Goal: Information Seeking & Learning: Learn about a topic

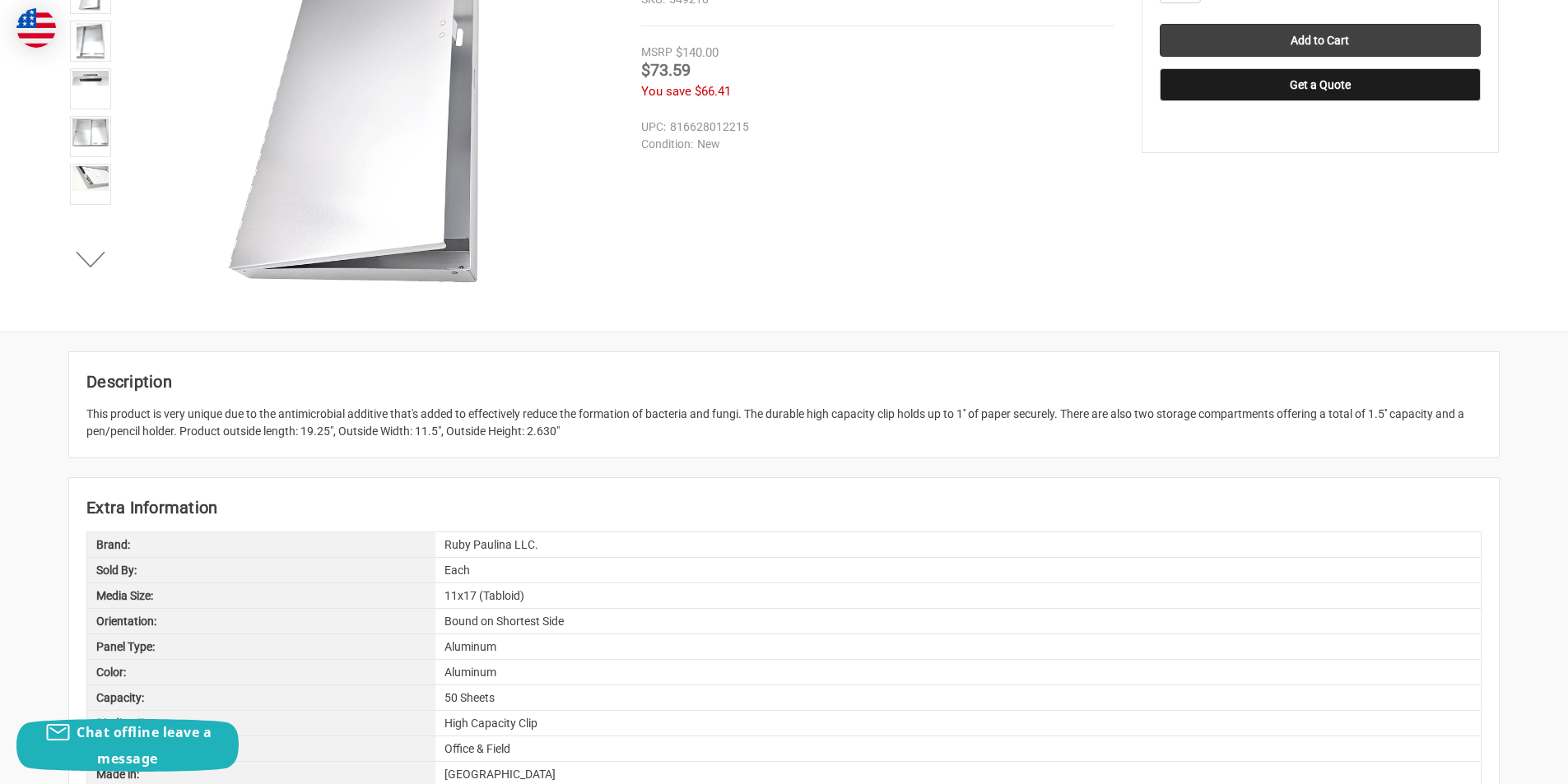
scroll to position [741, 0]
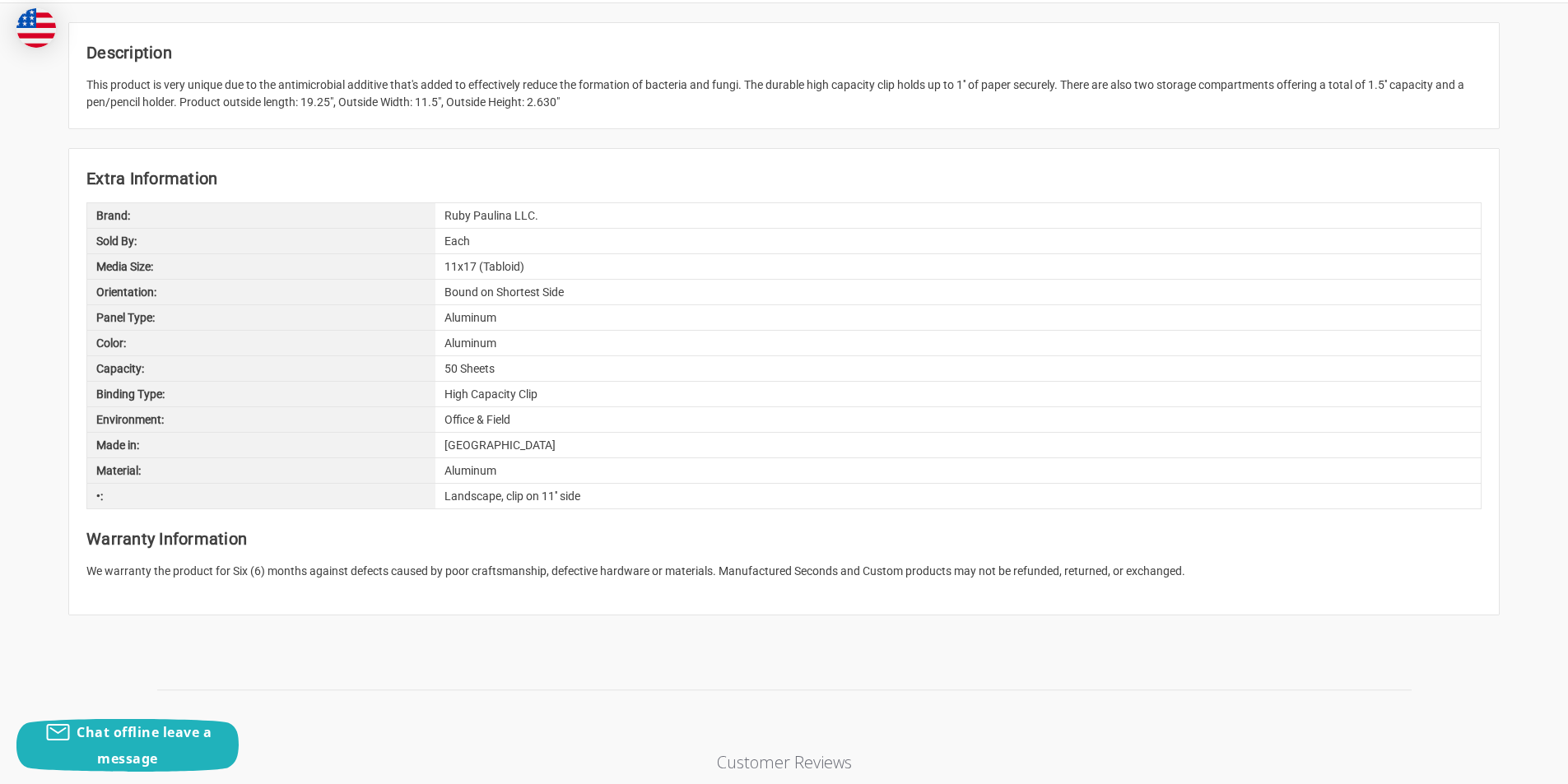
click at [462, 364] on div "50 Sheets" at bounding box center [957, 369] width 1046 height 25
copy div "Sheets"
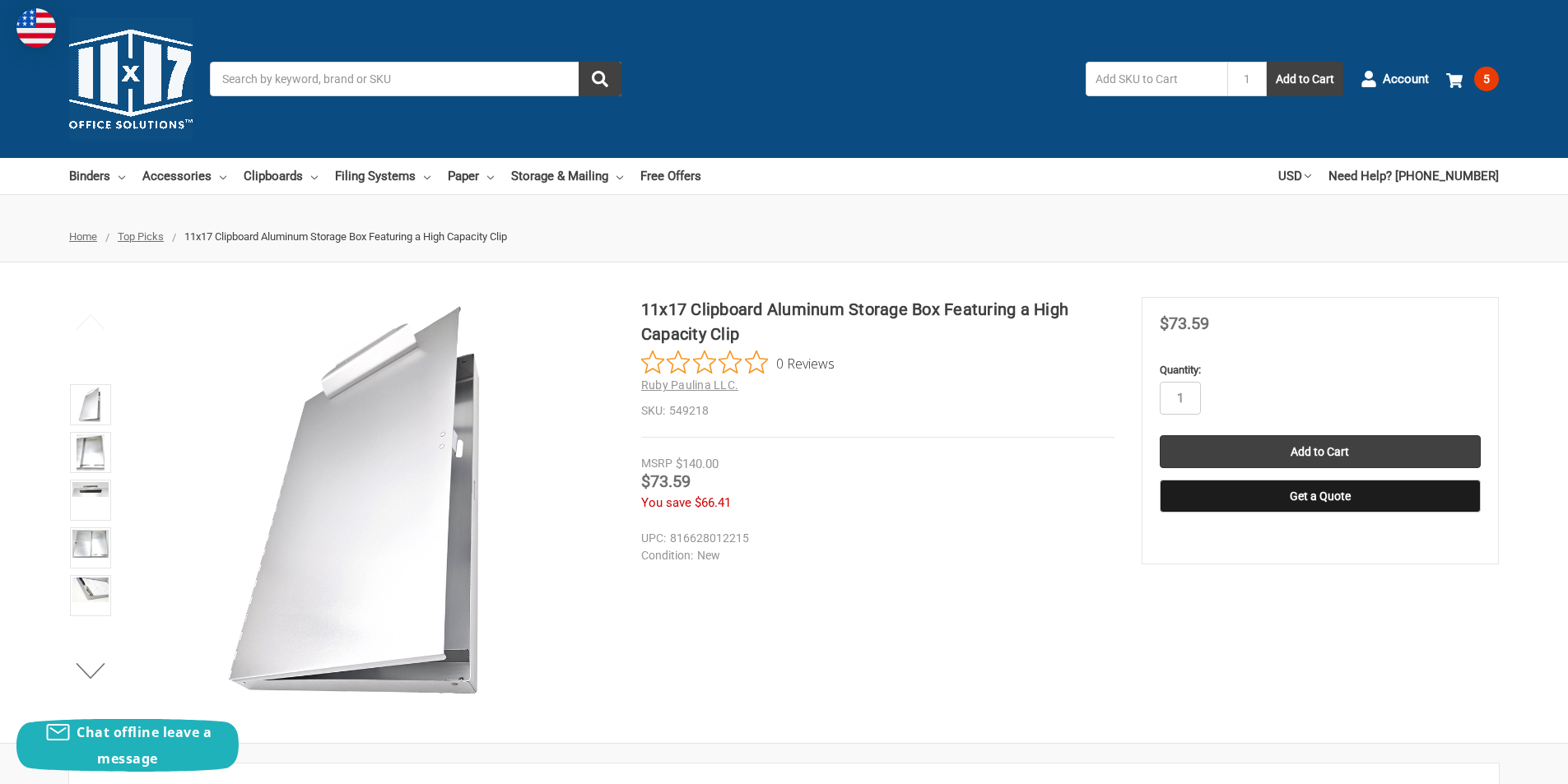
scroll to position [888, 0]
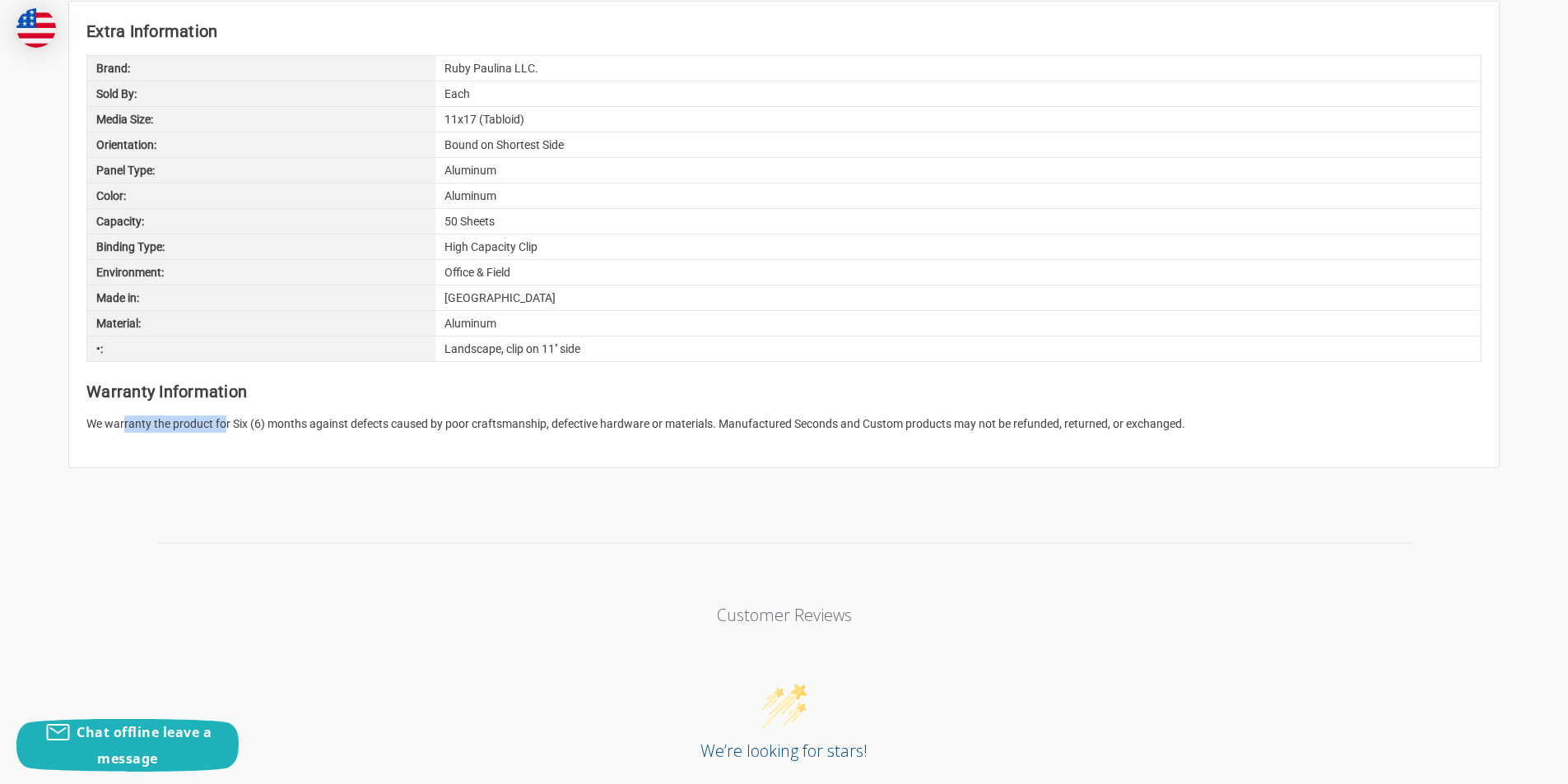
drag, startPoint x: 126, startPoint y: 427, endPoint x: 225, endPoint y: 426, distance: 99.0
click at [225, 426] on p "We warranty the product for Six (6) months against defects caused by poor craft…" at bounding box center [784, 424] width 1395 height 17
click at [316, 438] on article "Extra Information Brand: Ruby Paulina LLC. Sold By: Each Media Size: 11x17 (Tab…" at bounding box center [784, 234] width 1430 height 466
click at [346, 430] on p "We warranty the product for Six (6) months against defects caused by poor craft…" at bounding box center [784, 424] width 1395 height 17
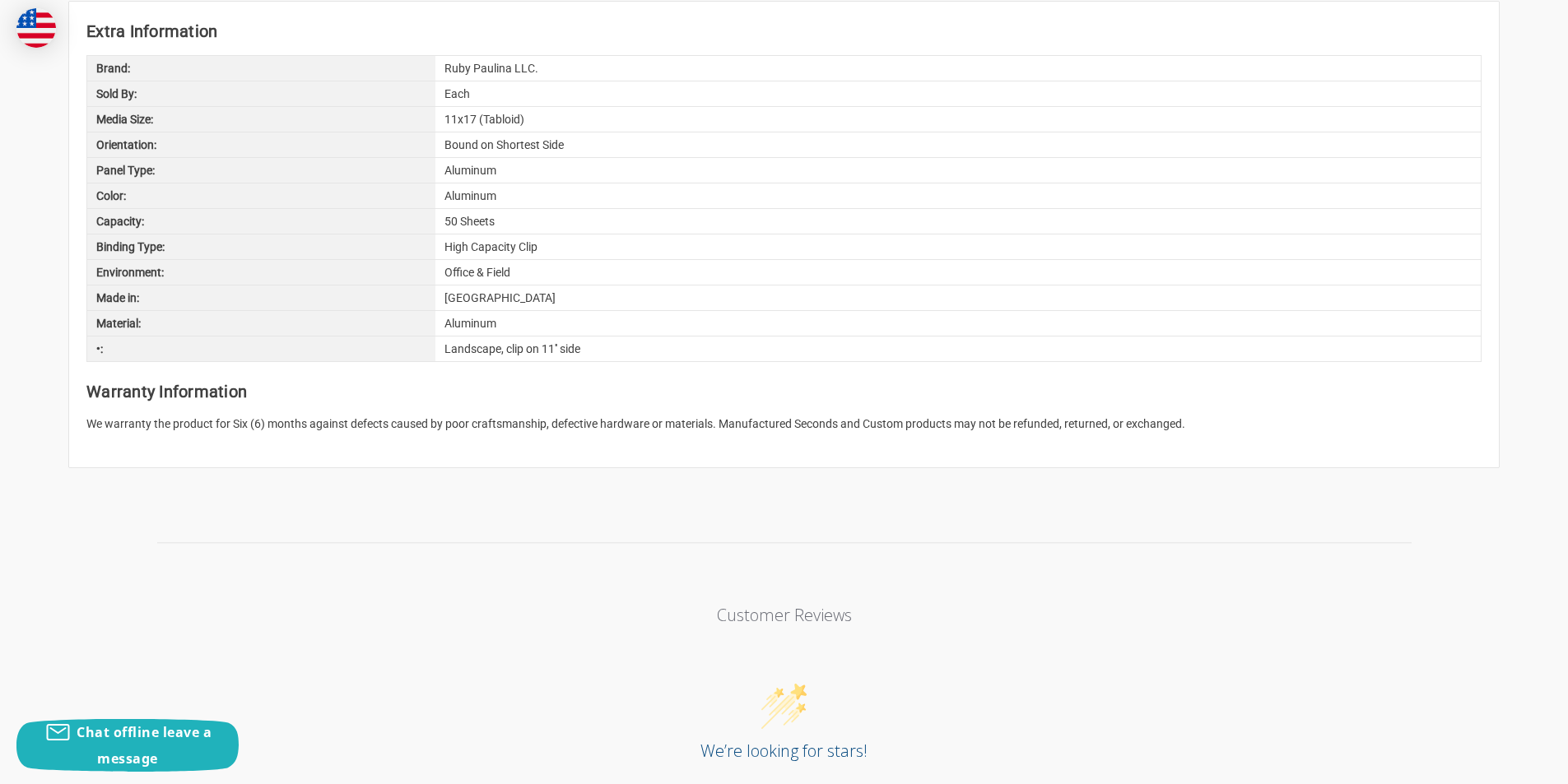
click at [395, 430] on p "We warranty the product for Six (6) months against defects caused by poor craft…" at bounding box center [784, 424] width 1395 height 17
click at [468, 437] on article "Extra Information Brand: Ruby Paulina LLC. Sold By: Each Media Size: 11x17 (Tab…" at bounding box center [784, 234] width 1430 height 466
click at [559, 429] on p "We warranty the product for Six (6) months against defects caused by poor craft…" at bounding box center [784, 424] width 1395 height 17
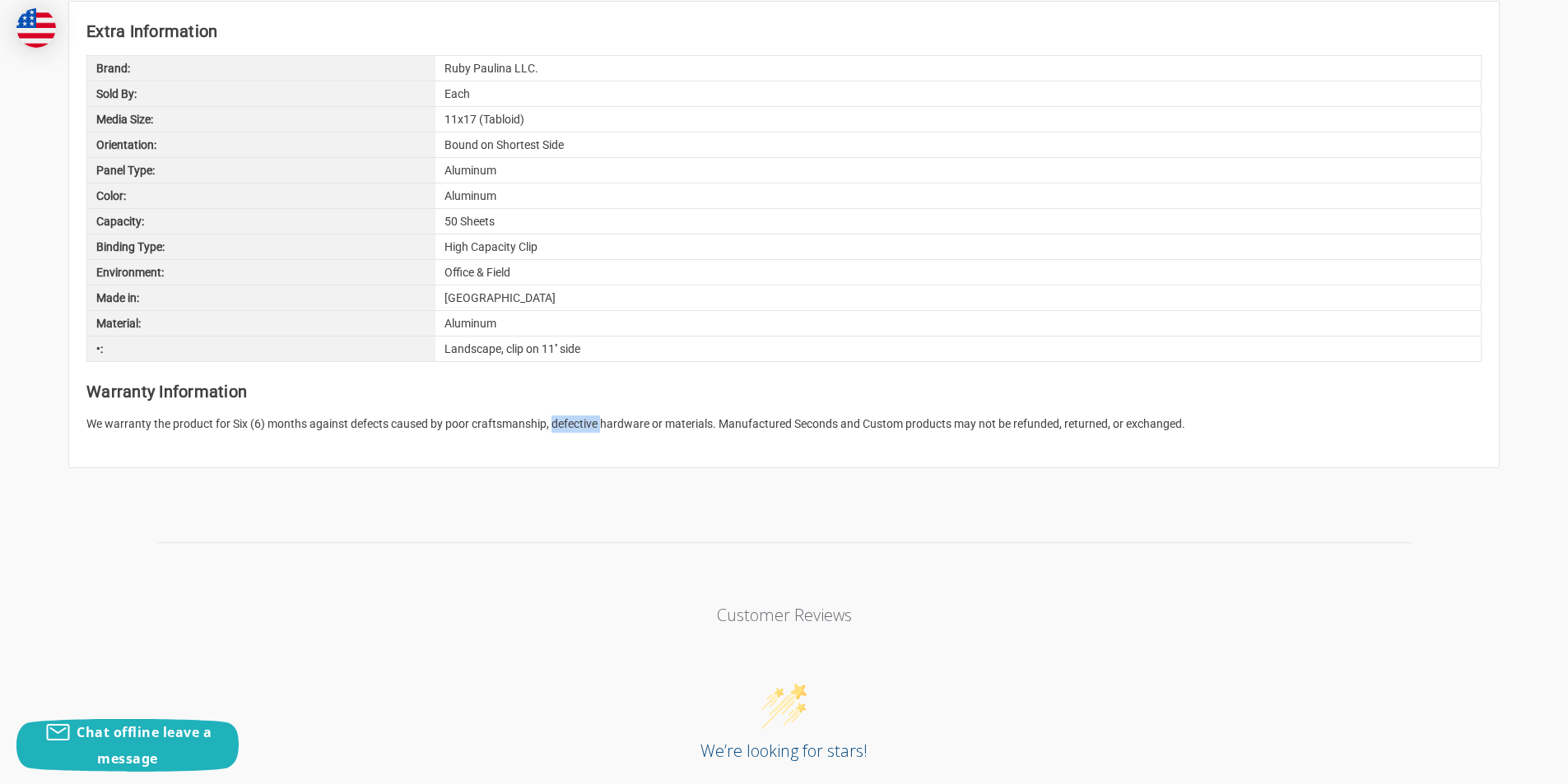
click at [559, 429] on p "We warranty the product for Six (6) months against defects caused by poor craft…" at bounding box center [784, 424] width 1395 height 17
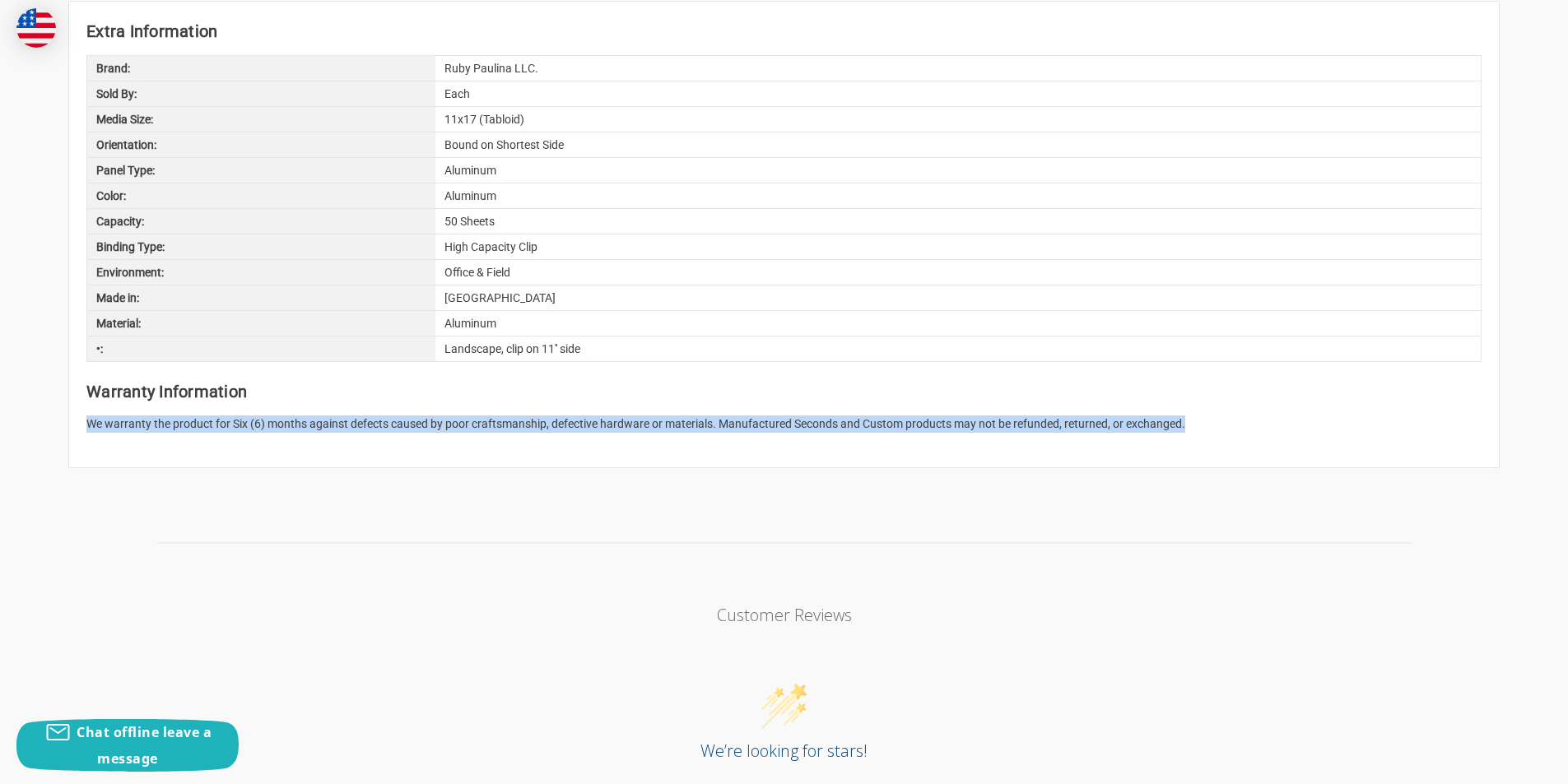
click at [559, 429] on p "We warranty the product for Six (6) months against defects caused by poor craft…" at bounding box center [784, 424] width 1395 height 17
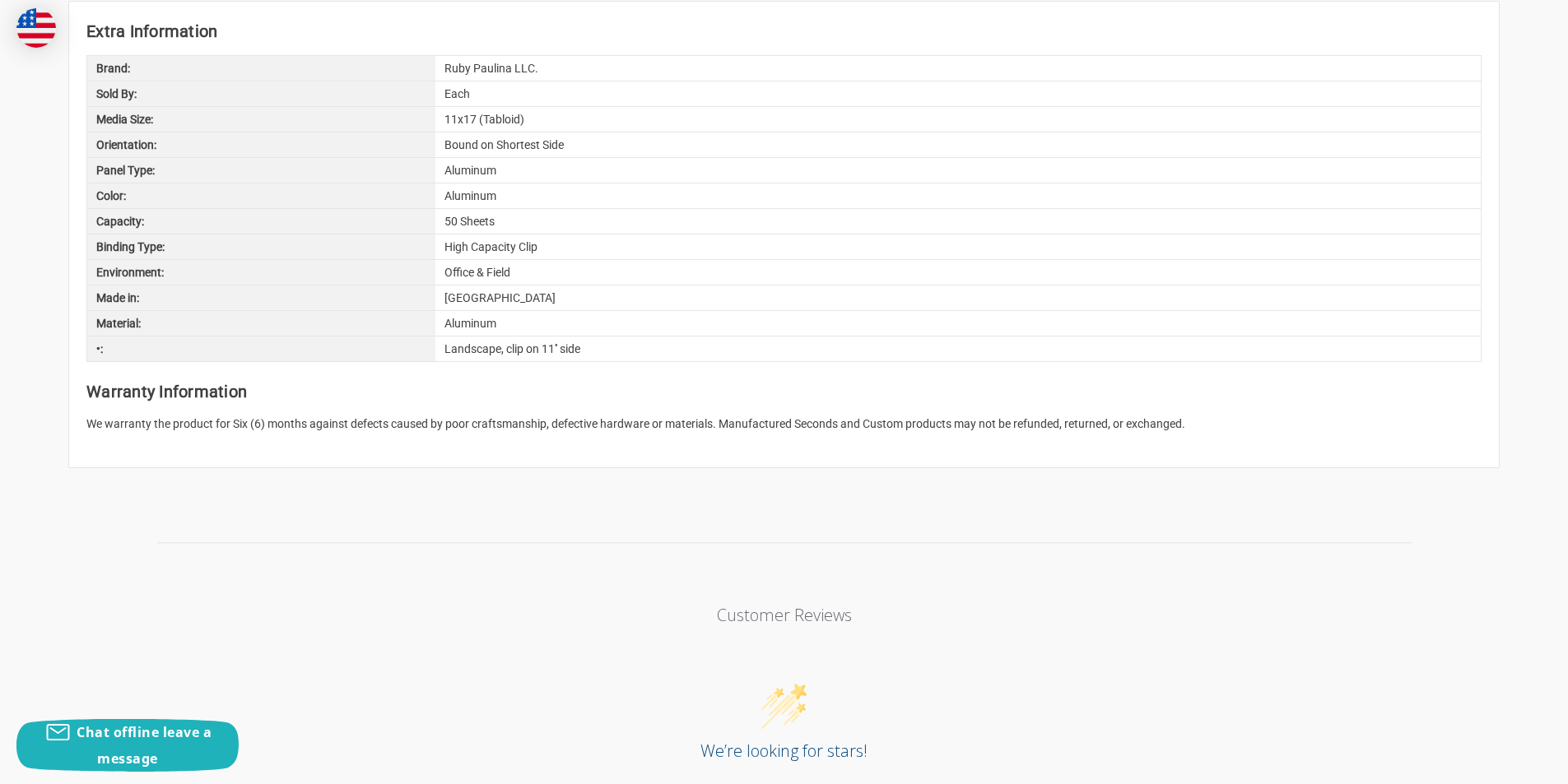
click at [210, 400] on h2 "Warranty Information" at bounding box center [784, 392] width 1395 height 25
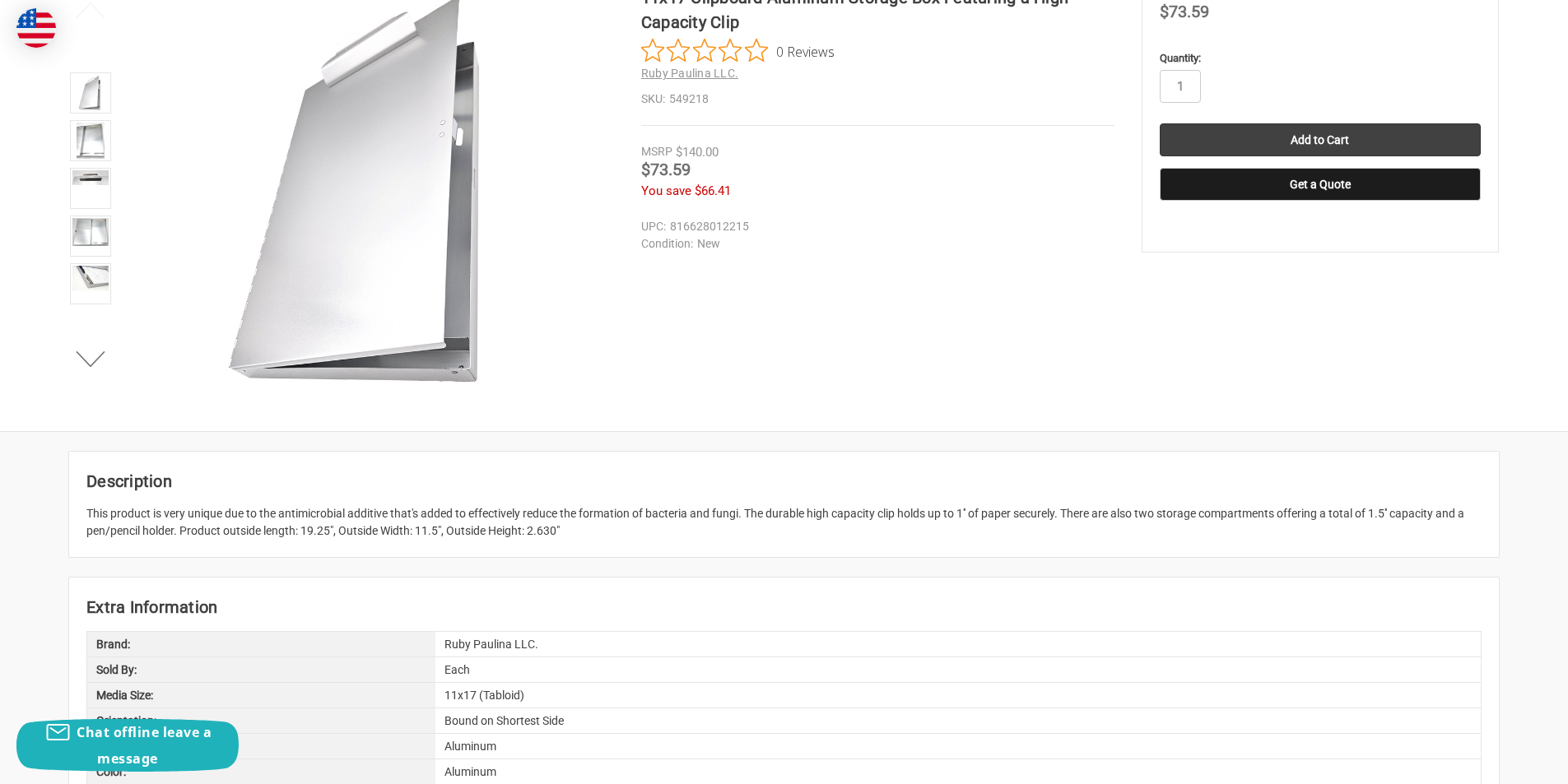
scroll to position [0, 0]
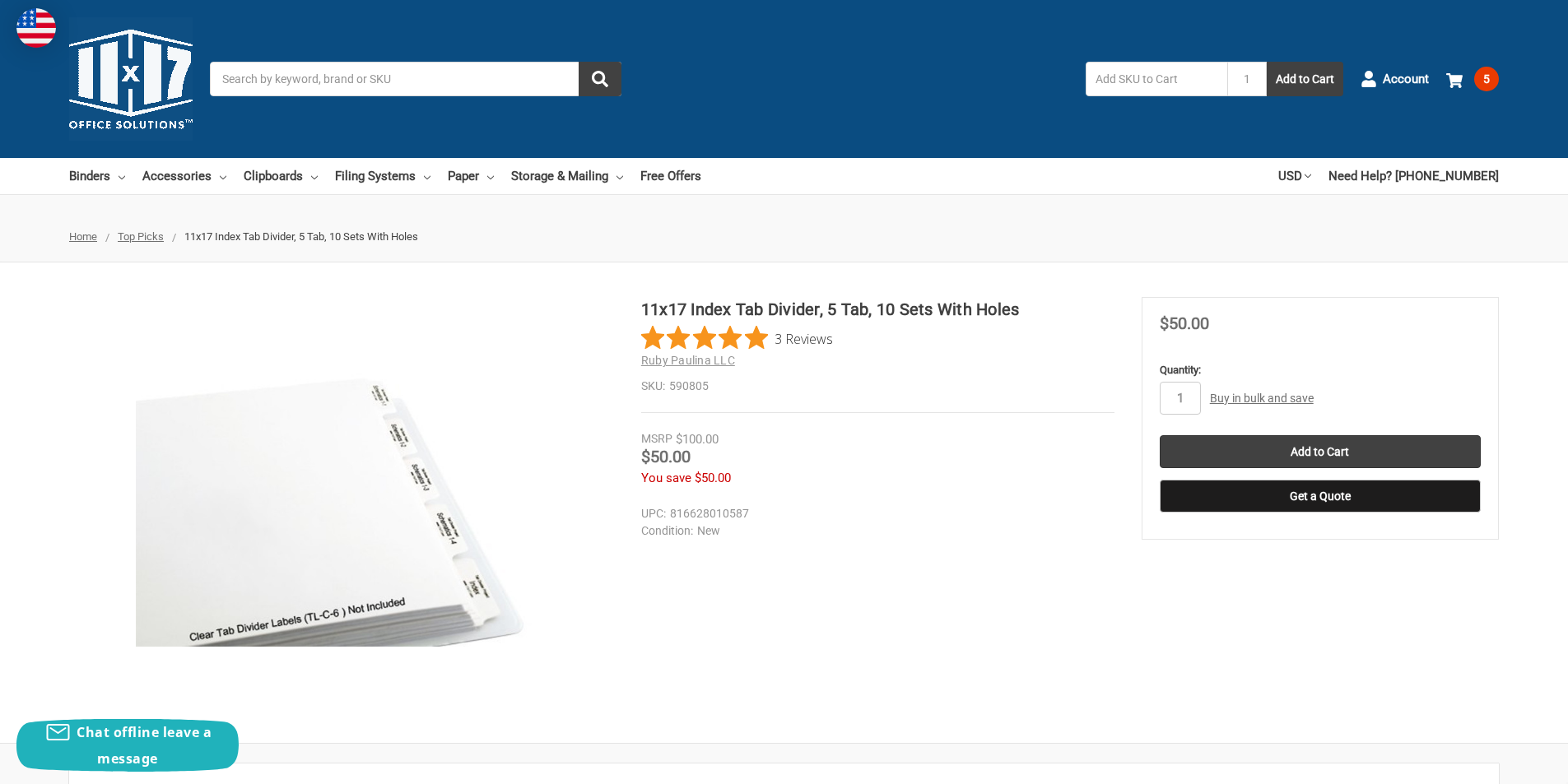
scroll to position [901, 0]
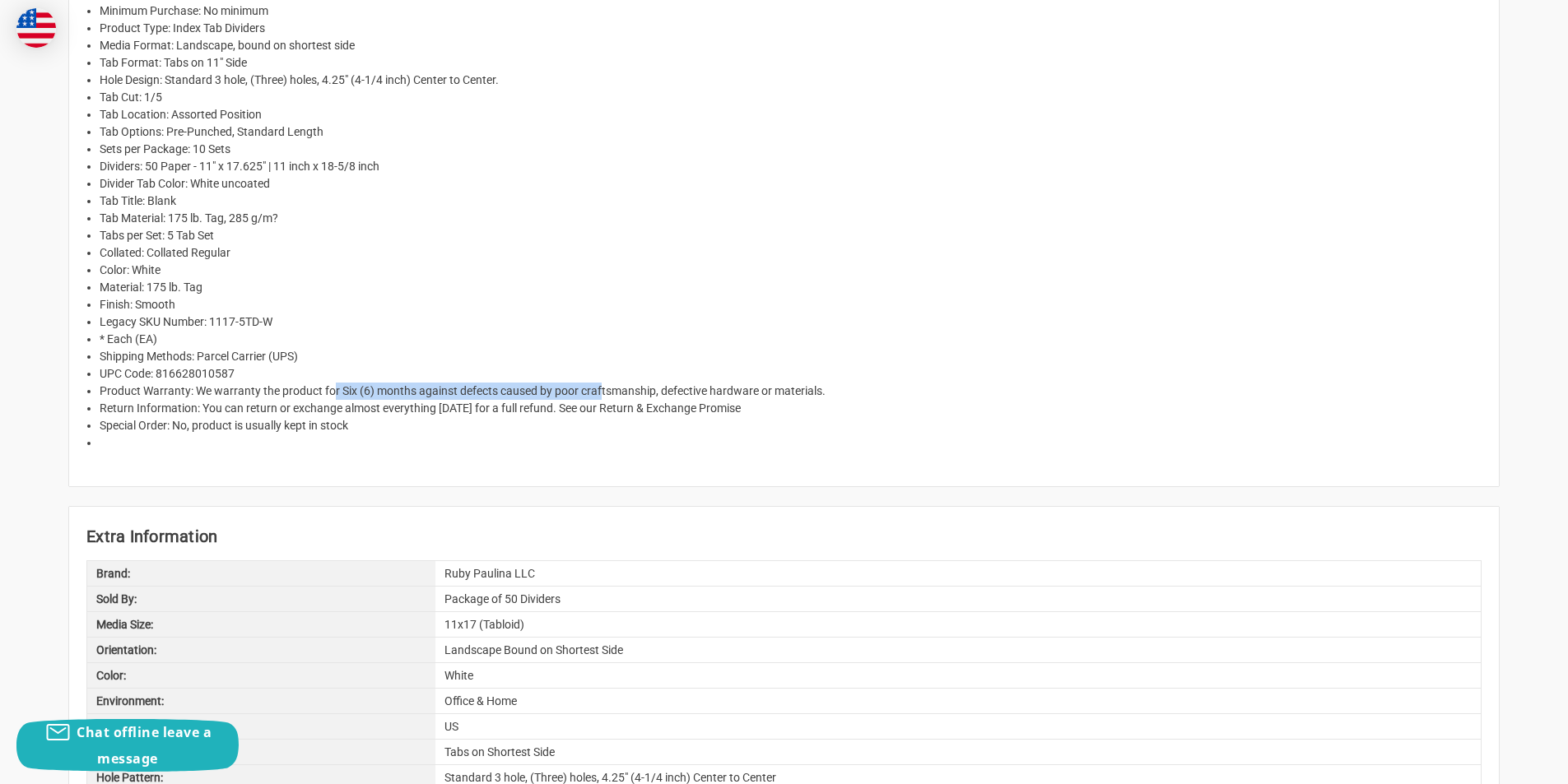
drag, startPoint x: 342, startPoint y: 386, endPoint x: 601, endPoint y: 389, distance: 259.0
click at [601, 389] on li "Product Warranty: We warranty the product for Six (6) months against defects ca…" at bounding box center [790, 391] width 1382 height 17
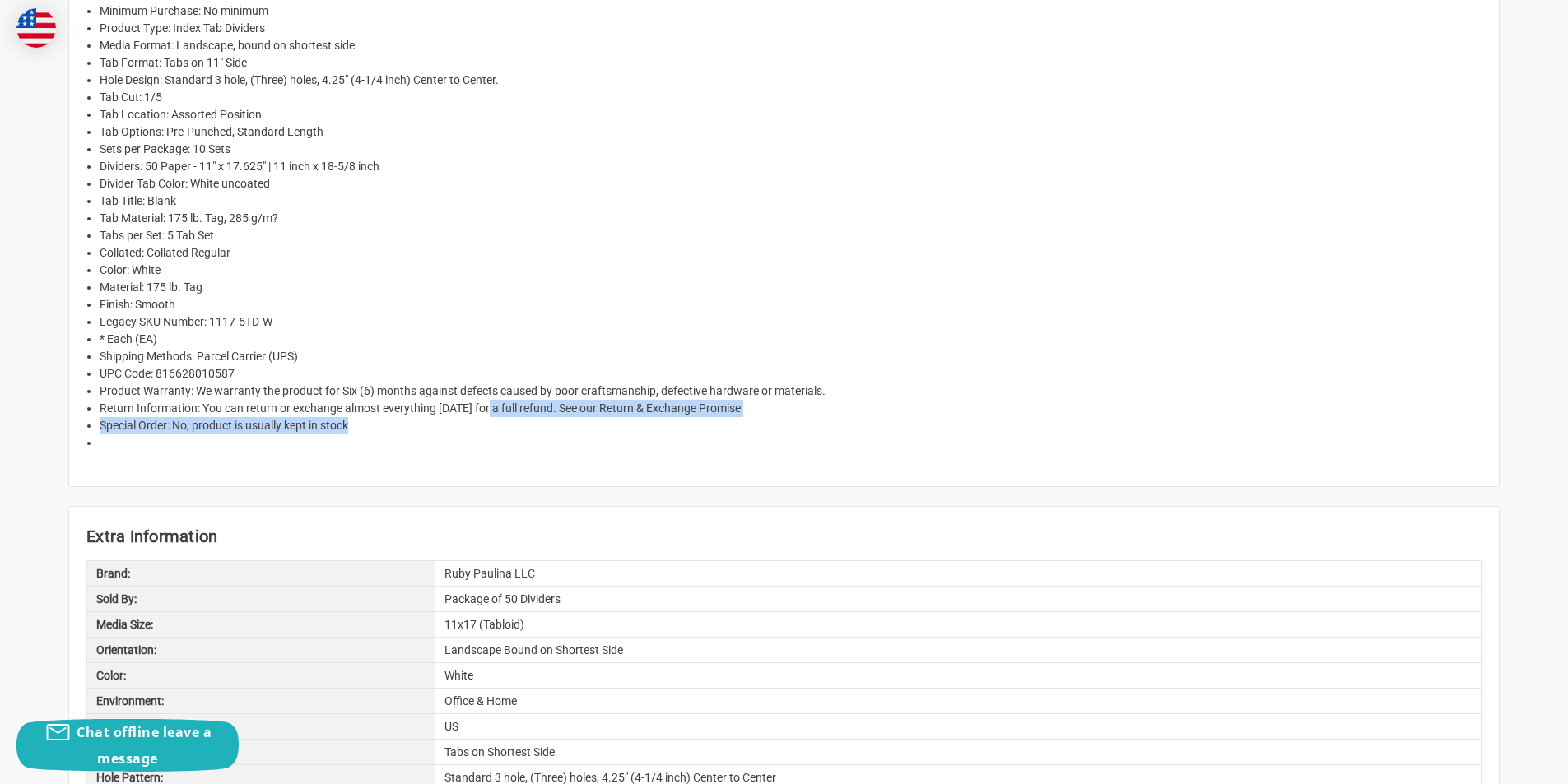
drag, startPoint x: 490, startPoint y: 407, endPoint x: 601, endPoint y: 422, distance: 112.0
click at [598, 422] on ul "Unit of Measure: Package (PK) Package Includes: 50 Sheets Minimum Purchase: No …" at bounding box center [790, 210] width 1382 height 483
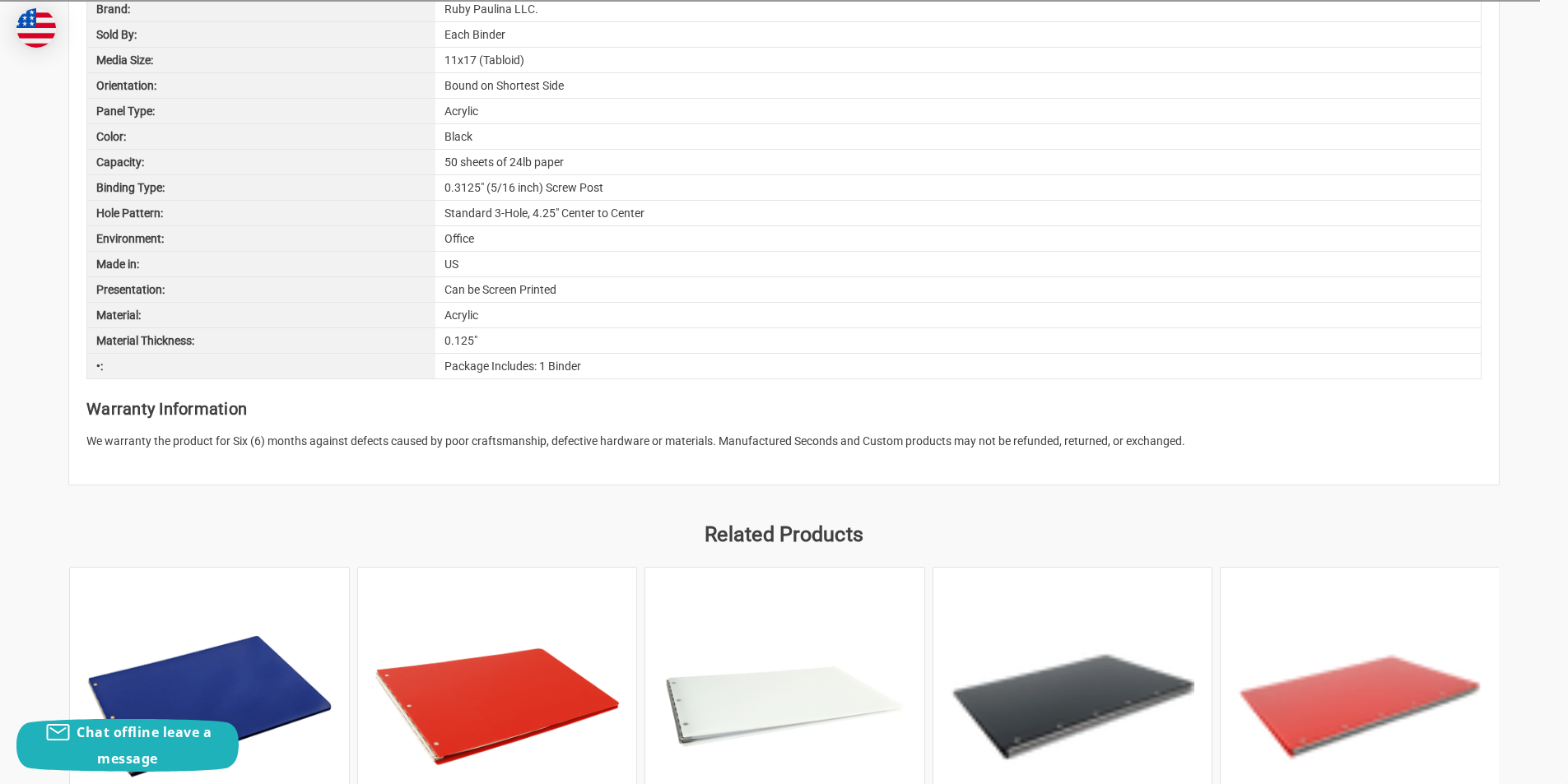
scroll to position [1578, 0]
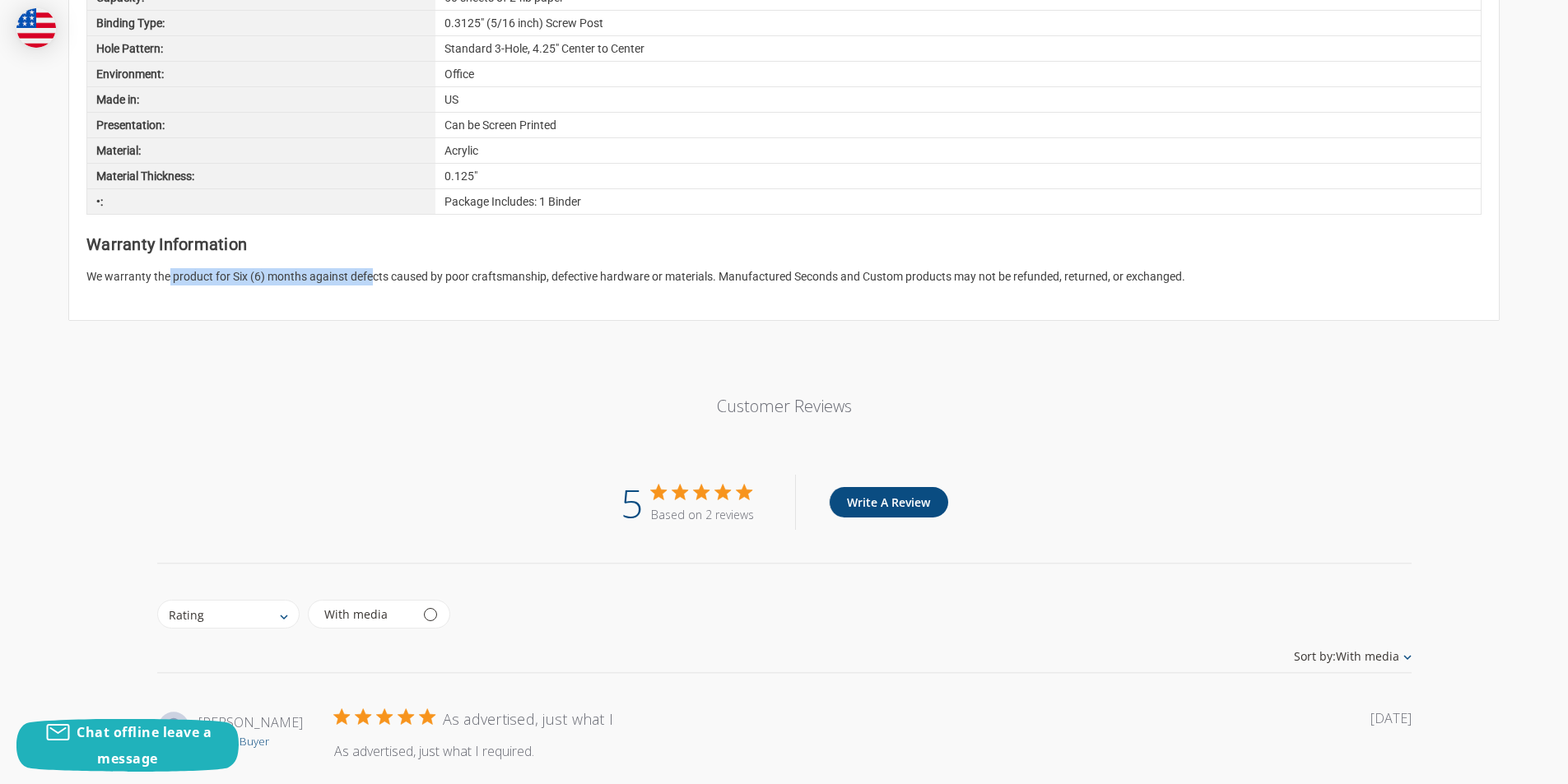
drag, startPoint x: 167, startPoint y: 253, endPoint x: 372, endPoint y: 265, distance: 205.4
click at [372, 268] on p "We warranty the product for Six (6) months against defects caused by poor craft…" at bounding box center [784, 277] width 1395 height 17
click at [337, 270] on article "Extra Information Brand: Ruby Paulina LLC. Sold By: Each Binder Media Size: 11x…" at bounding box center [784, 49] width 1430 height 542
drag, startPoint x: 239, startPoint y: 262, endPoint x: 411, endPoint y: 274, distance: 172.4
click at [411, 274] on article "Extra Information Brand: Ruby Paulina LLC. Sold By: Each Binder Media Size: 11x…" at bounding box center [784, 49] width 1430 height 542
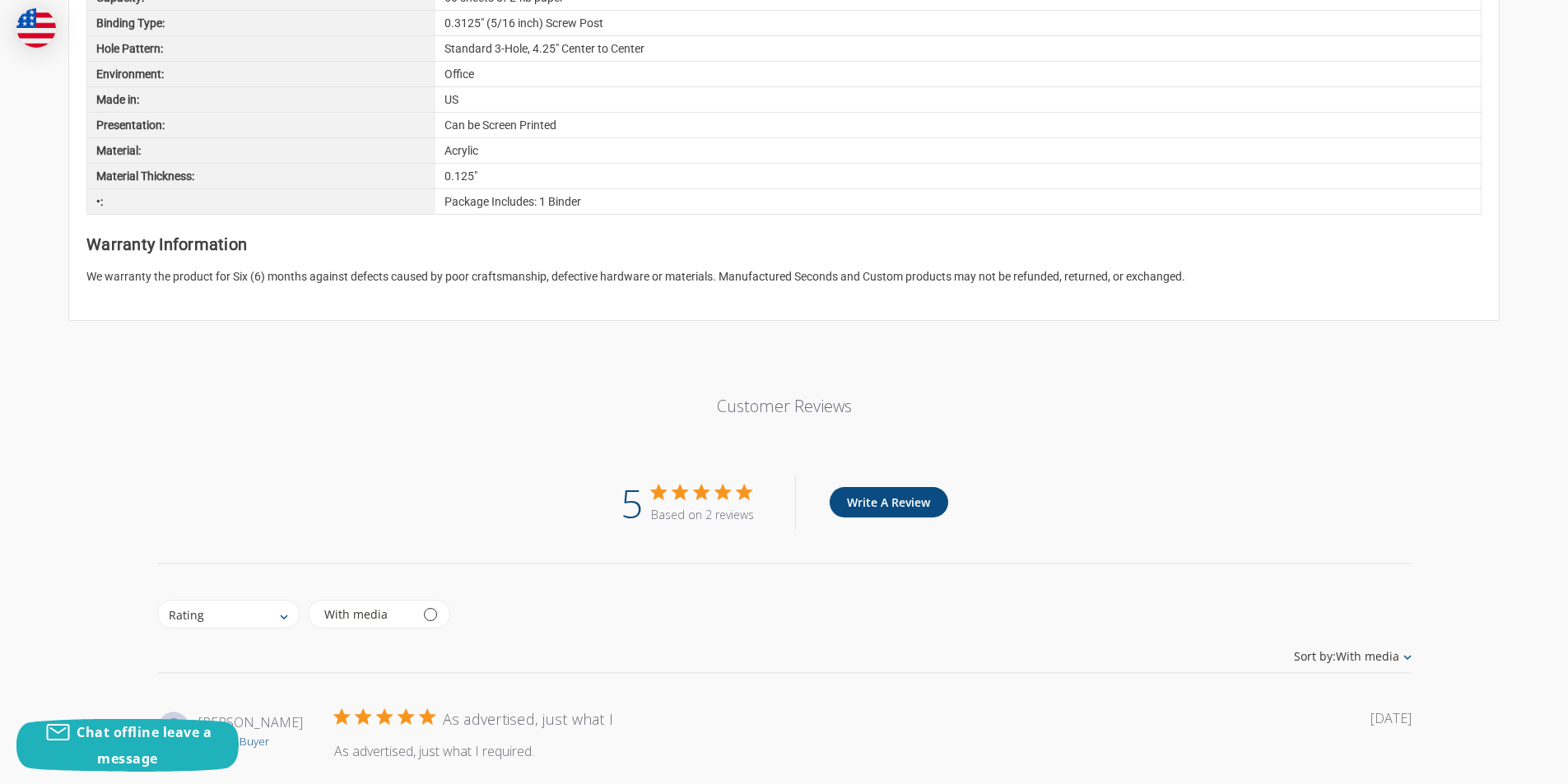
click at [445, 268] on p "We warranty the product for Six (6) months against defects caused by poor craft…" at bounding box center [784, 277] width 1395 height 17
click at [498, 268] on p "We warranty the product for Six (6) months against defects caused by poor craft…" at bounding box center [784, 277] width 1395 height 17
click at [583, 268] on p "We warranty the product for Six (6) months against defects caused by poor craft…" at bounding box center [784, 277] width 1395 height 17
drag, startPoint x: 742, startPoint y: 265, endPoint x: 1258, endPoint y: 288, distance: 516.5
click at [1258, 288] on article "Extra Information Brand: Ruby Paulina LLC. Sold By: Each Binder Media Size: 11x…" at bounding box center [784, 49] width 1430 height 542
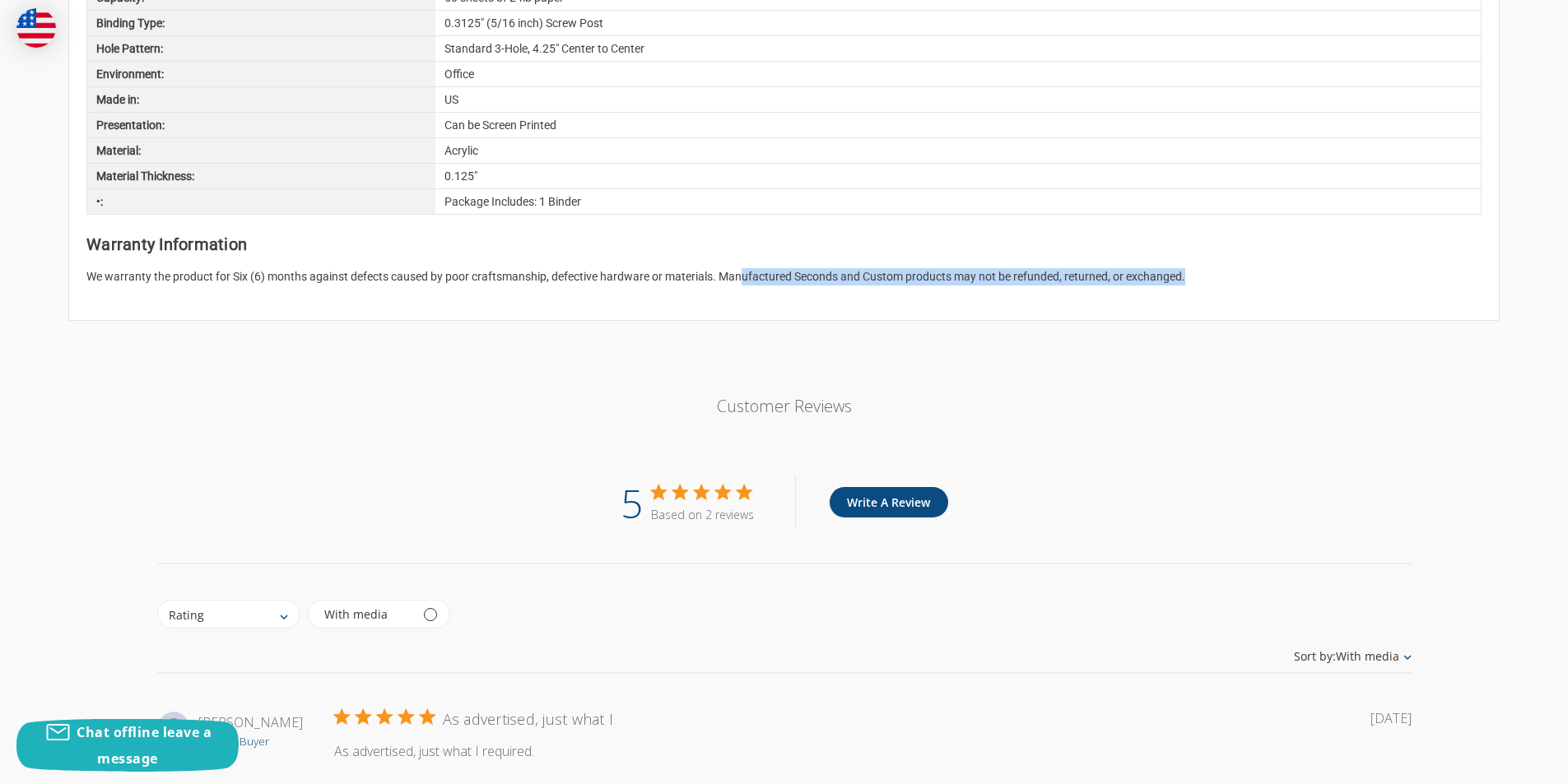
click at [1258, 293] on article "Extra Information Brand: Ruby Paulina LLC. Sold By: Each Binder Media Size: 11x…" at bounding box center [784, 49] width 1430 height 542
click at [1095, 278] on article "Extra Information Brand: Ruby Paulina LLC. Sold By: Each Binder Media Size: 11x…" at bounding box center [784, 49] width 1430 height 542
click at [1052, 268] on p "We warranty the product for Six (6) months against defects caused by poor craft…" at bounding box center [784, 277] width 1395 height 17
drag, startPoint x: 58, startPoint y: 241, endPoint x: 75, endPoint y: 246, distance: 17.7
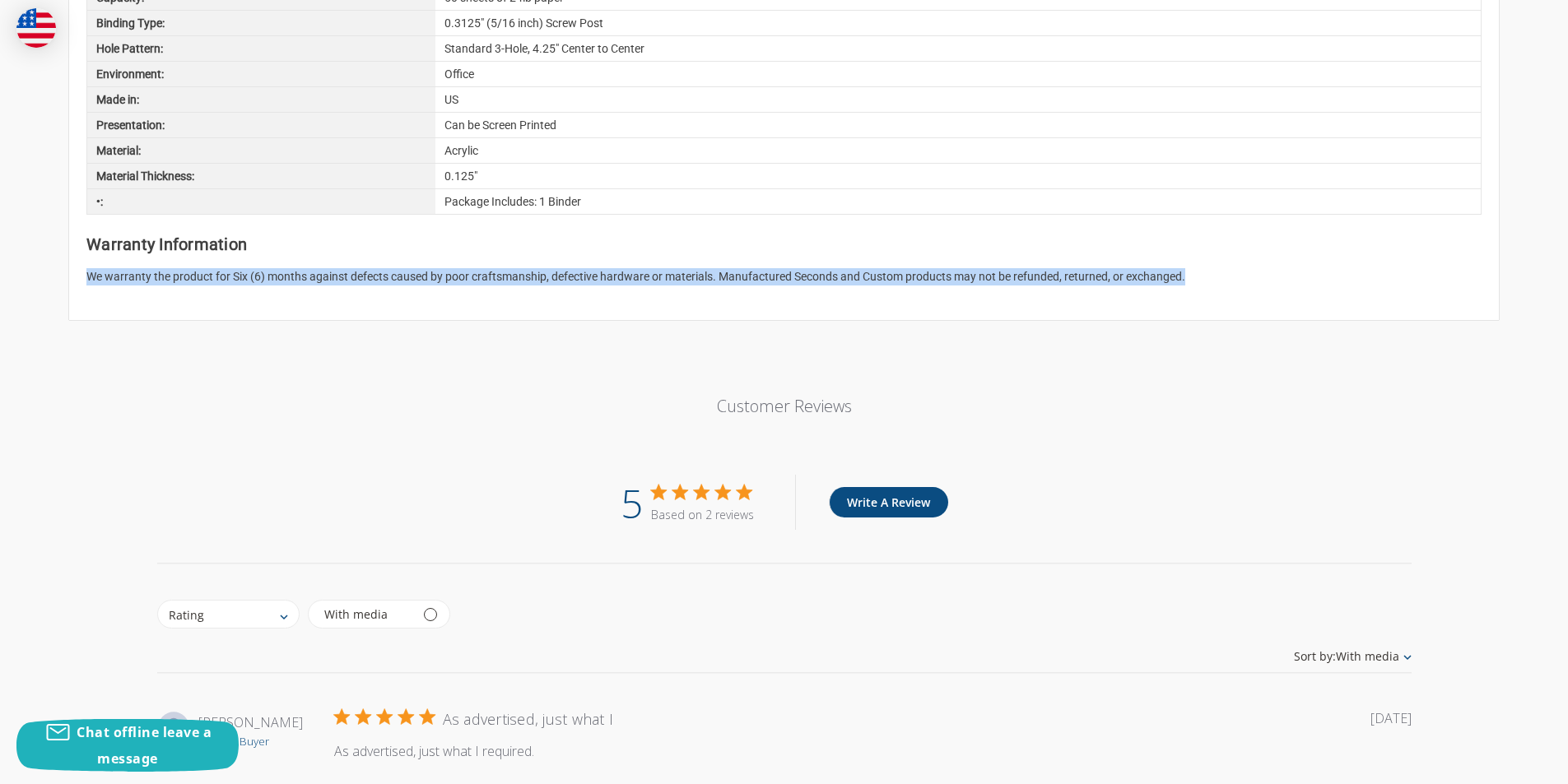
drag, startPoint x: 74, startPoint y: 250, endPoint x: 1188, endPoint y: 256, distance: 1114.0
click at [1188, 256] on article "Extra Information Brand: Ruby Paulina LLC. Sold By: Each Binder Media Size: 11x…" at bounding box center [784, 49] width 1430 height 542
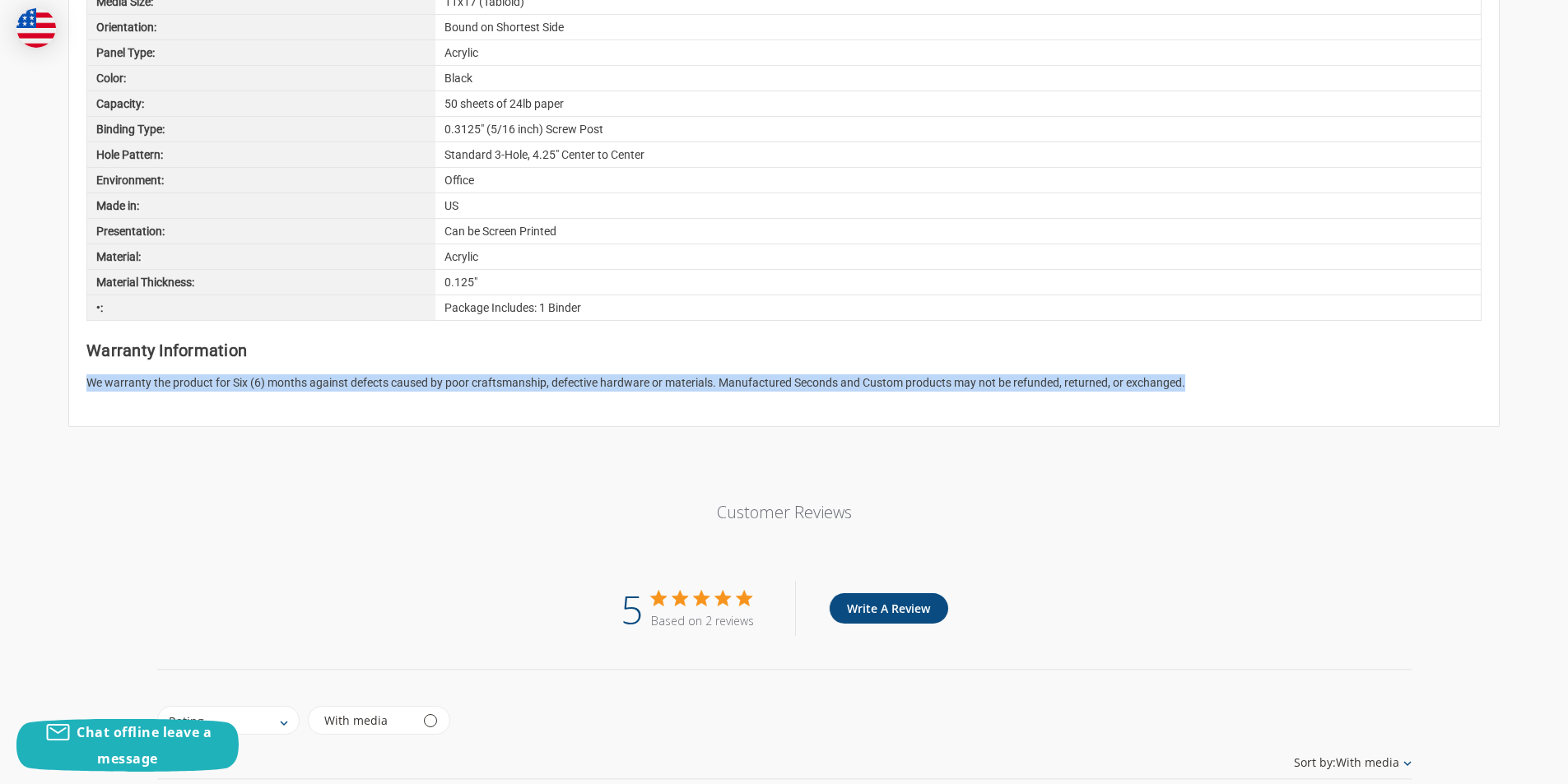
scroll to position [1166, 0]
